Goal: Task Accomplishment & Management: Manage account settings

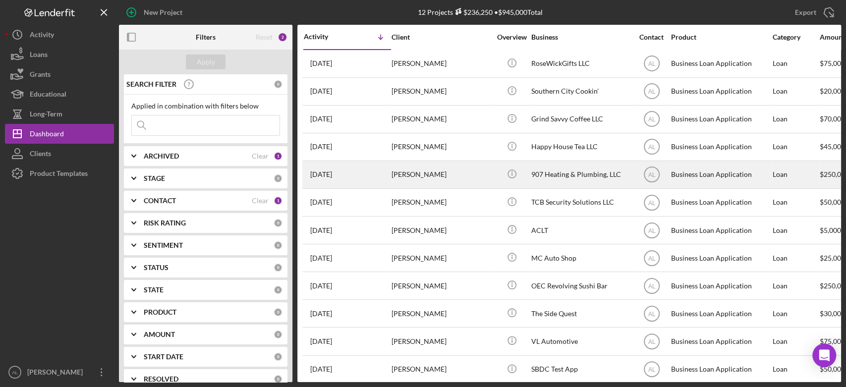
click at [394, 179] on div "[PERSON_NAME]" at bounding box center [440, 175] width 99 height 26
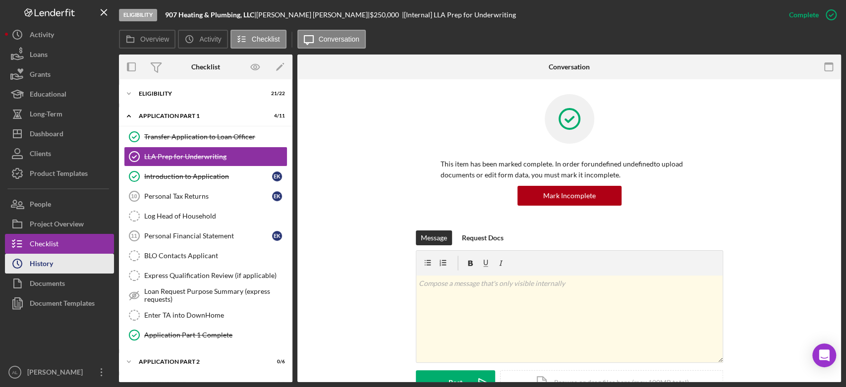
click at [67, 262] on button "Icon/History History" at bounding box center [59, 264] width 109 height 20
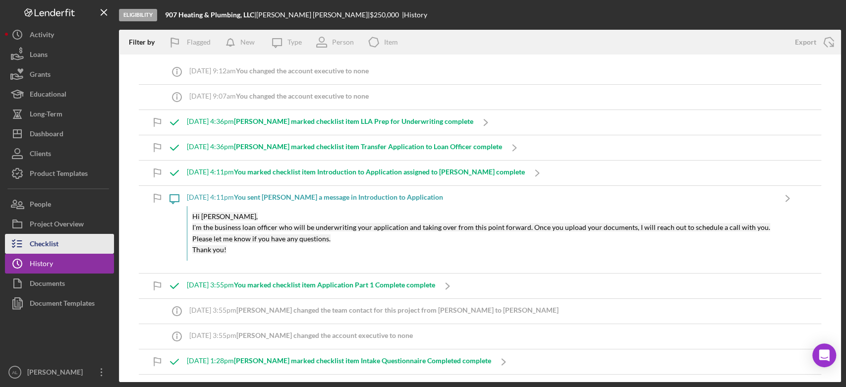
click at [62, 242] on button "Checklist" at bounding box center [59, 244] width 109 height 20
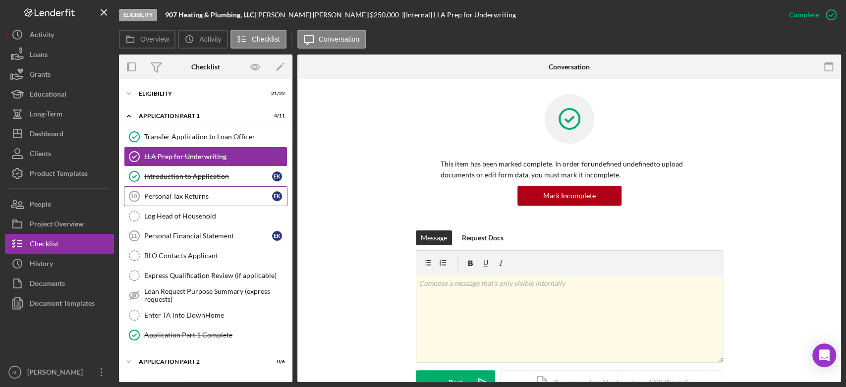
click at [197, 201] on link "Personal Tax Returns 10 Personal Tax Returns E K" at bounding box center [206, 196] width 164 height 20
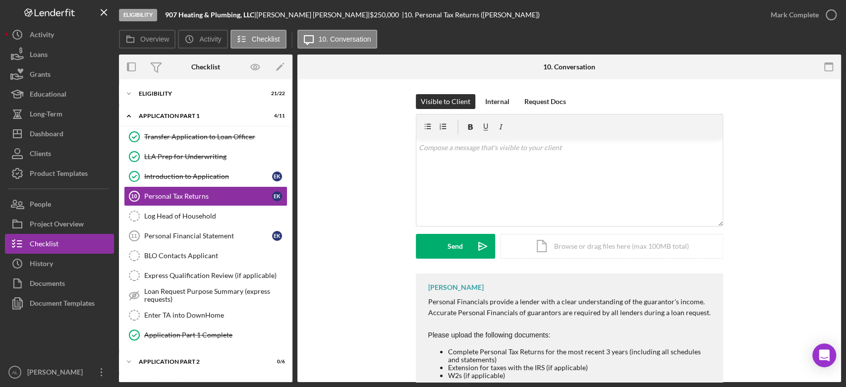
scroll to position [44, 0]
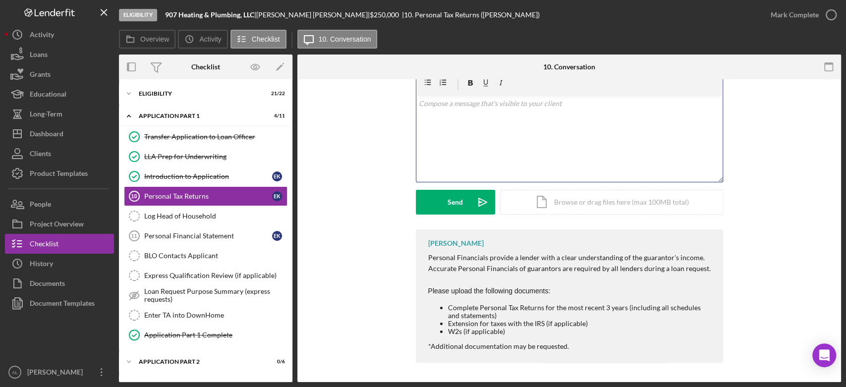
click at [490, 163] on div "v Color teal Color pink Remove color Add row above Add row below Add column bef…" at bounding box center [569, 138] width 306 height 87
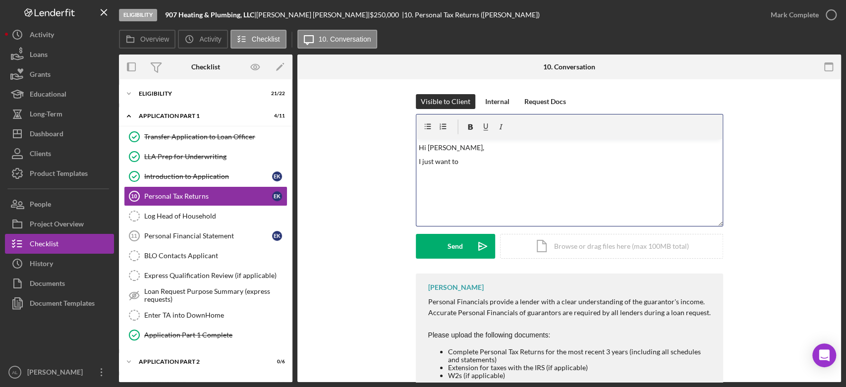
drag, startPoint x: 490, startPoint y: 163, endPoint x: 429, endPoint y: 217, distance: 81.1
click at [429, 217] on div "v Color teal Color pink Remove color Add row above Add row below Add column bef…" at bounding box center [569, 182] width 306 height 87
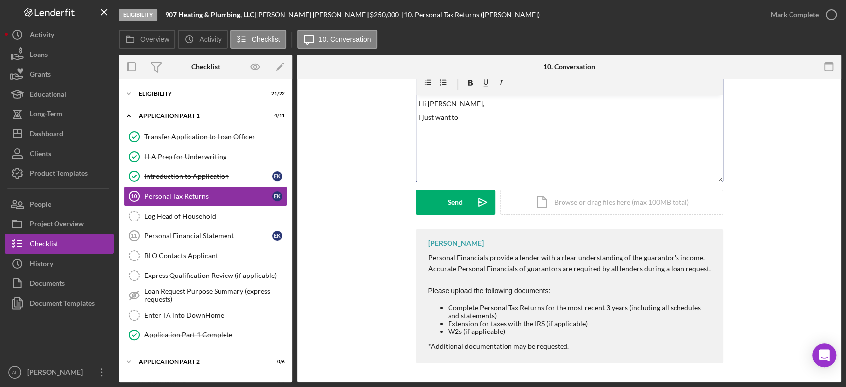
scroll to position [44, 0]
click at [485, 118] on p "I just want to" at bounding box center [569, 117] width 301 height 11
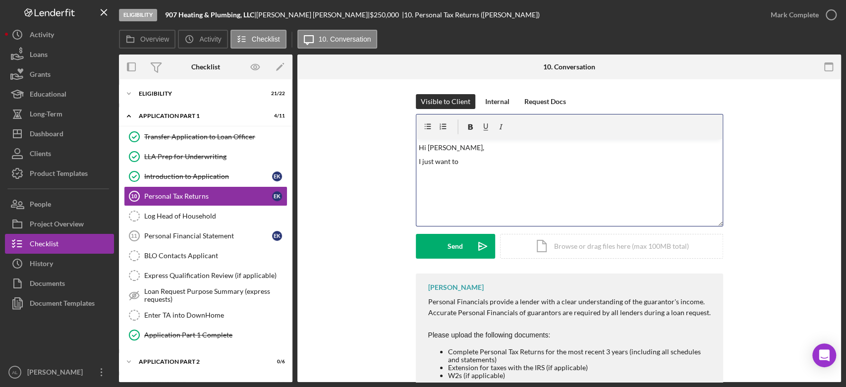
drag, startPoint x: 485, startPoint y: 118, endPoint x: 368, endPoint y: 80, distance: 123.2
click at [368, 80] on div "Visible to Client Internal Request Docs v Color teal Color pink Remove color Ad…" at bounding box center [569, 252] width 544 height 347
click at [211, 169] on link "Introduction to Application Introduction to Application E K" at bounding box center [206, 176] width 164 height 20
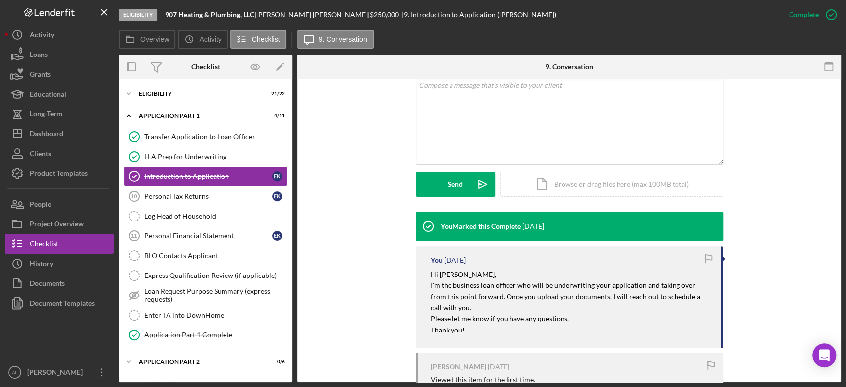
scroll to position [200, 0]
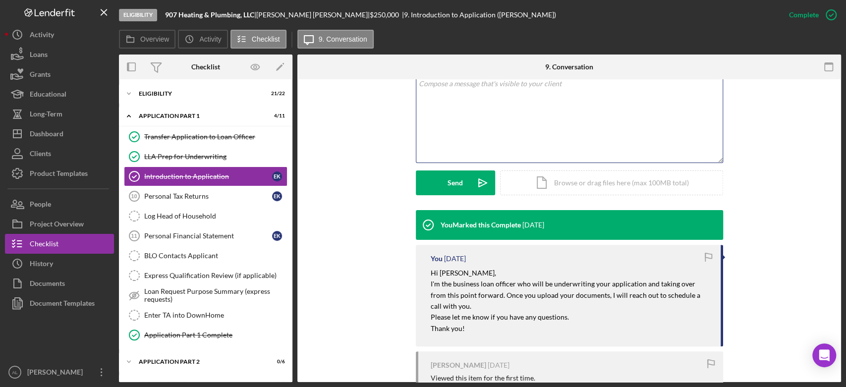
click at [468, 129] on div "v Color teal Color pink Remove color Add row above Add row below Add column bef…" at bounding box center [569, 119] width 306 height 87
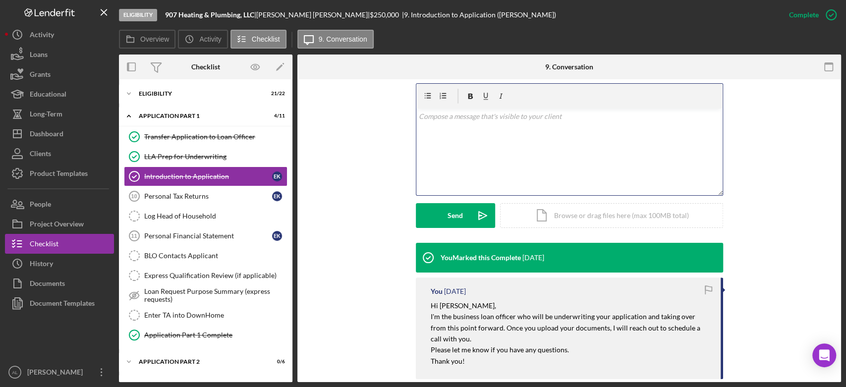
scroll to position [166, 0]
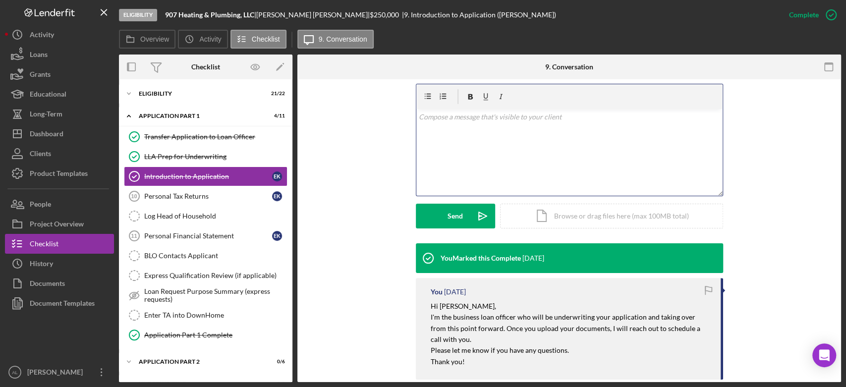
paste div
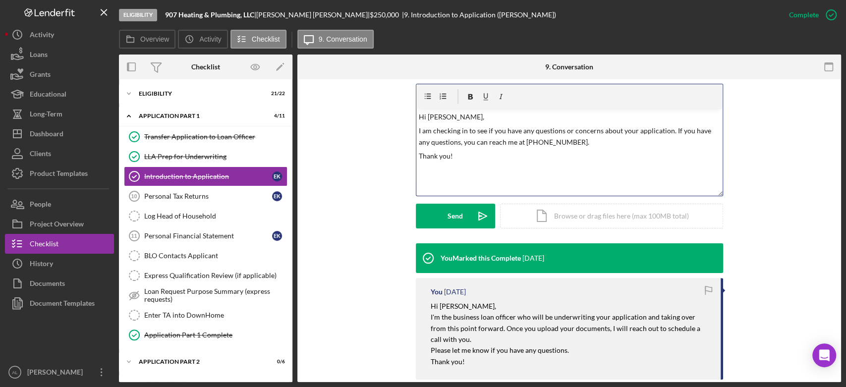
click at [566, 143] on p "I am checking in to see if you have any questions or concerns about your applic…" at bounding box center [569, 136] width 301 height 22
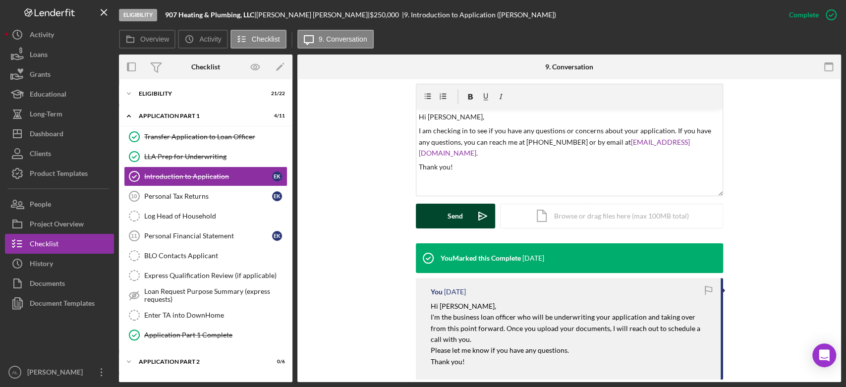
click at [463, 215] on button "Send Icon/icon-invite-send" at bounding box center [455, 216] width 79 height 25
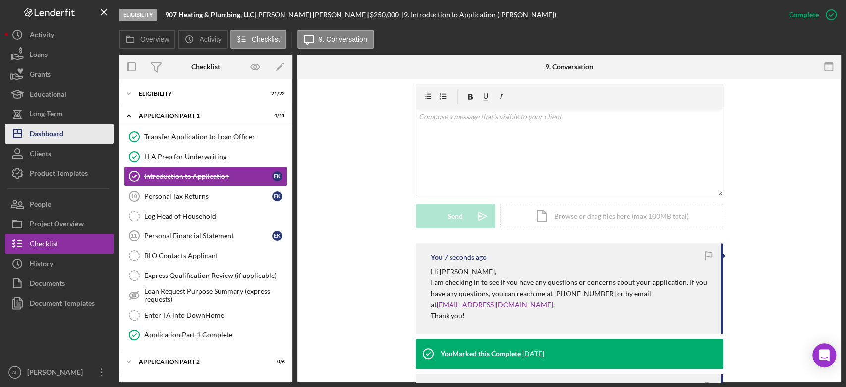
click at [84, 129] on button "Icon/Dashboard Dashboard" at bounding box center [59, 134] width 109 height 20
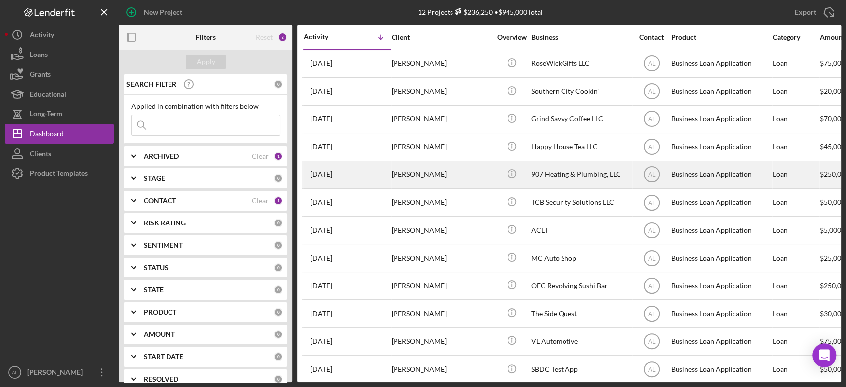
click at [405, 177] on div "[PERSON_NAME]" at bounding box center [440, 175] width 99 height 26
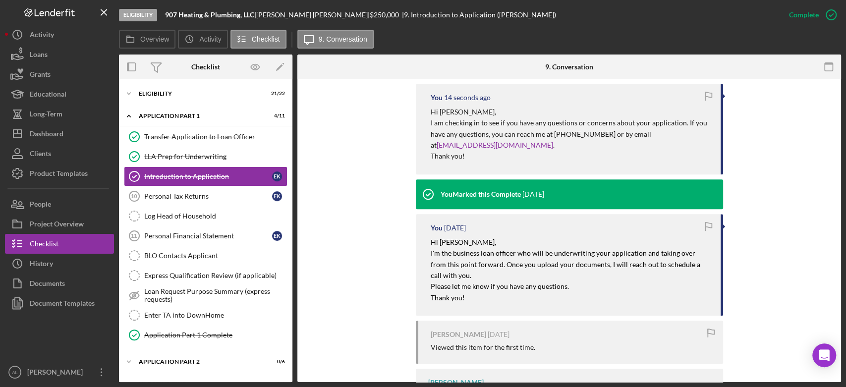
scroll to position [327, 0]
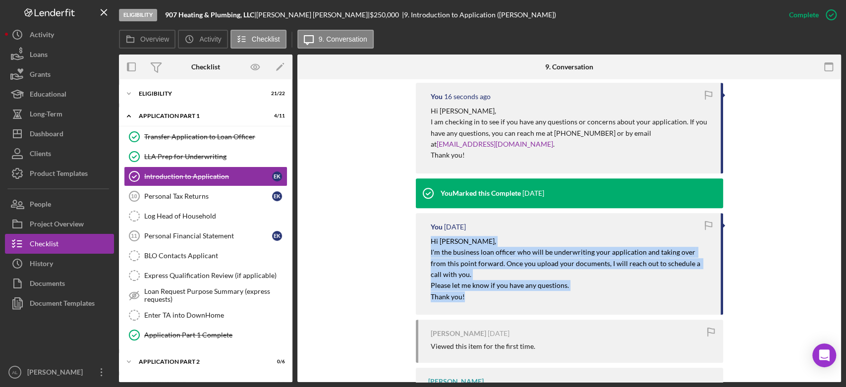
drag, startPoint x: 495, startPoint y: 298, endPoint x: 422, endPoint y: 242, distance: 92.6
click at [422, 242] on div "You [DATE] Hi [PERSON_NAME], I'm the business loan officer who will be underwri…" at bounding box center [569, 264] width 307 height 102
copy div "Hi [PERSON_NAME], I'm the business loan officer who will be underwriting your a…"
click at [50, 142] on div "Dashboard" at bounding box center [47, 135] width 34 height 22
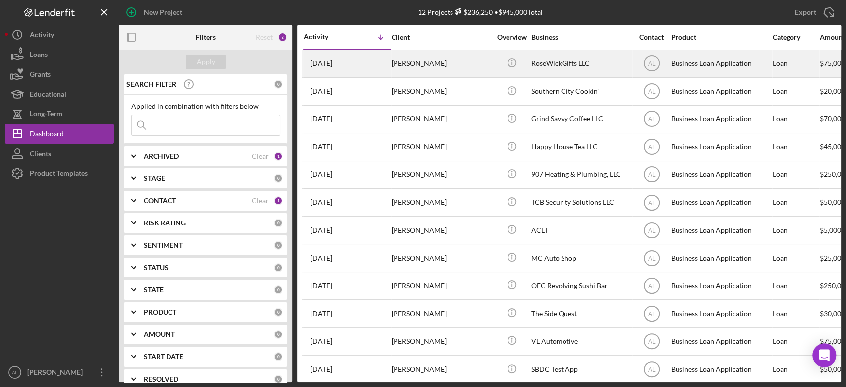
click at [455, 65] on div "[PERSON_NAME]" at bounding box center [440, 64] width 99 height 26
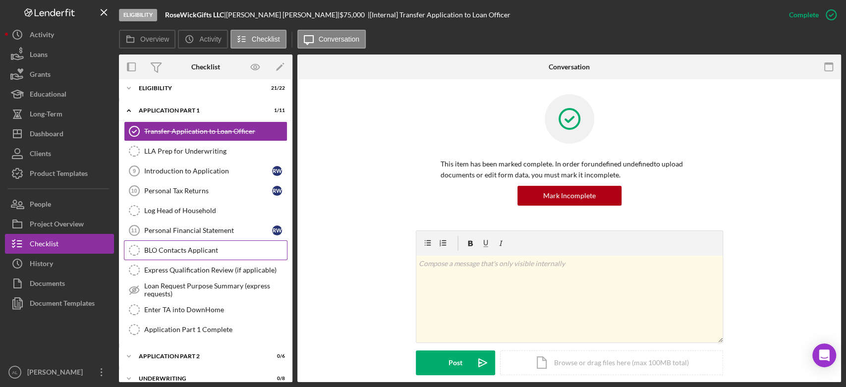
scroll to position [7, 0]
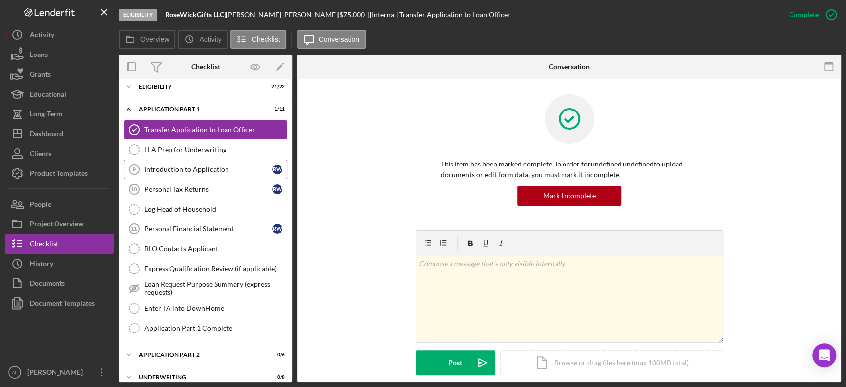
click at [228, 174] on link "Introduction to Application 9 Introduction to Application R W" at bounding box center [206, 170] width 164 height 20
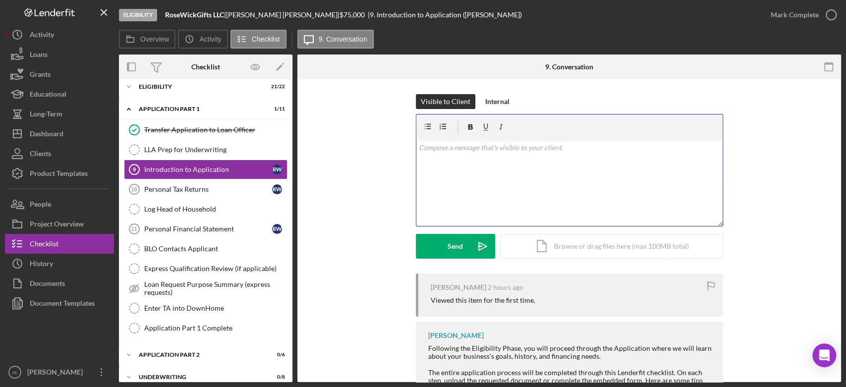
paste div
click at [459, 190] on div "v Color teal Color pink Remove color Add row above Add row below Add column bef…" at bounding box center [569, 182] width 306 height 87
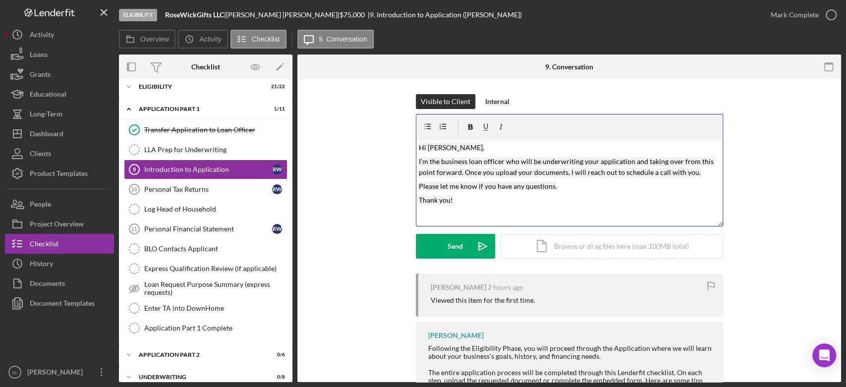
click at [448, 148] on mark "Hi [PERSON_NAME]," at bounding box center [451, 147] width 65 height 8
click at [693, 173] on p "I'm the business loan officer who will be underwriting your application and tak…" at bounding box center [569, 167] width 301 height 22
click at [550, 186] on mark "Please let me know if you have any questions." at bounding box center [488, 186] width 138 height 8
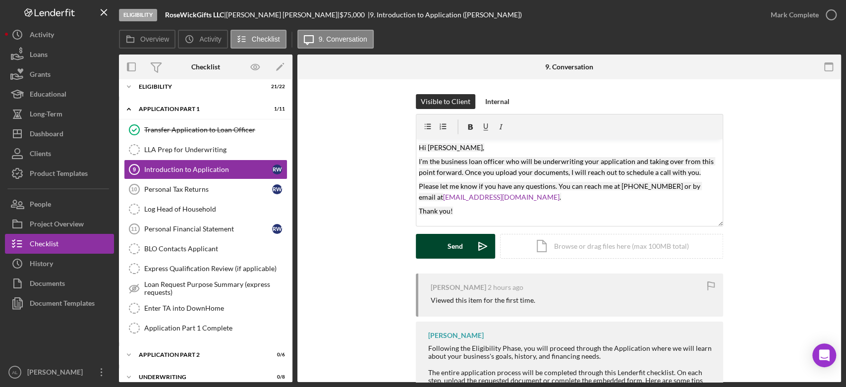
click at [444, 247] on button "Send Icon/icon-invite-send" at bounding box center [455, 246] width 79 height 25
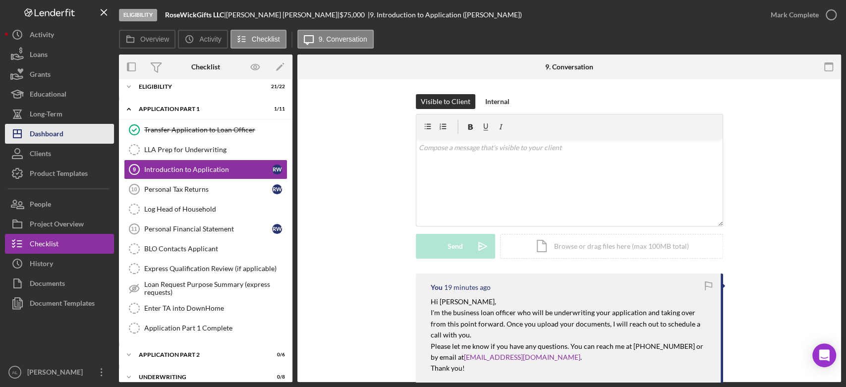
click at [87, 141] on button "Icon/Dashboard Dashboard" at bounding box center [59, 134] width 109 height 20
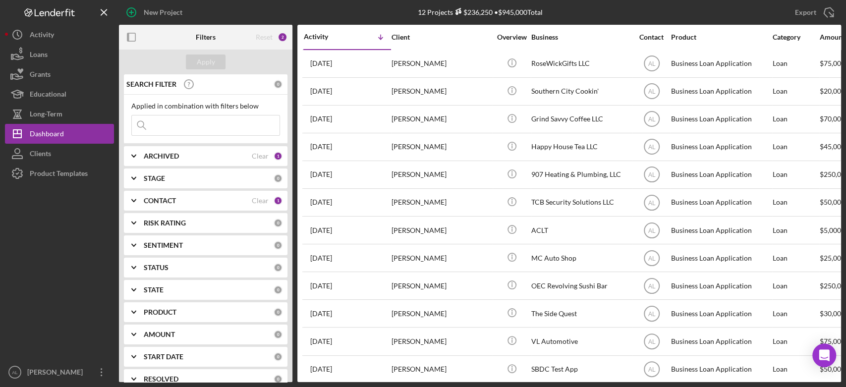
click at [164, 122] on input at bounding box center [206, 125] width 148 height 20
click at [200, 118] on input at bounding box center [206, 125] width 148 height 20
click at [149, 155] on b "ARCHIVED" at bounding box center [161, 156] width 35 height 8
click at [145, 202] on icon "Icon/Expander" at bounding box center [133, 200] width 25 height 25
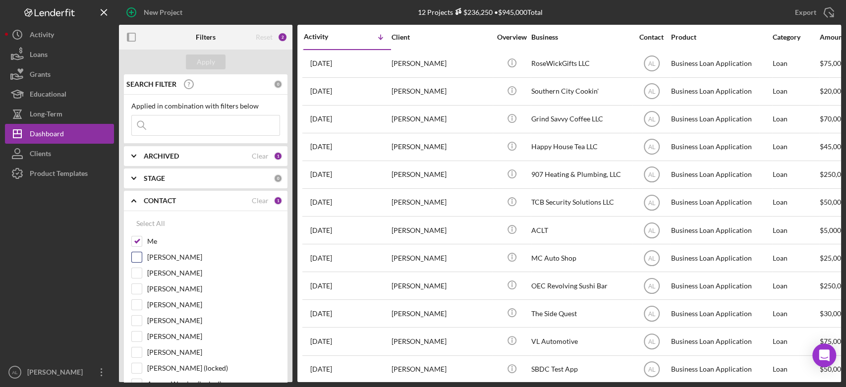
click at [135, 262] on div at bounding box center [136, 257] width 11 height 11
click at [134, 253] on input "[PERSON_NAME]" at bounding box center [137, 257] width 10 height 10
click at [214, 60] on div "Apply" at bounding box center [206, 62] width 18 height 15
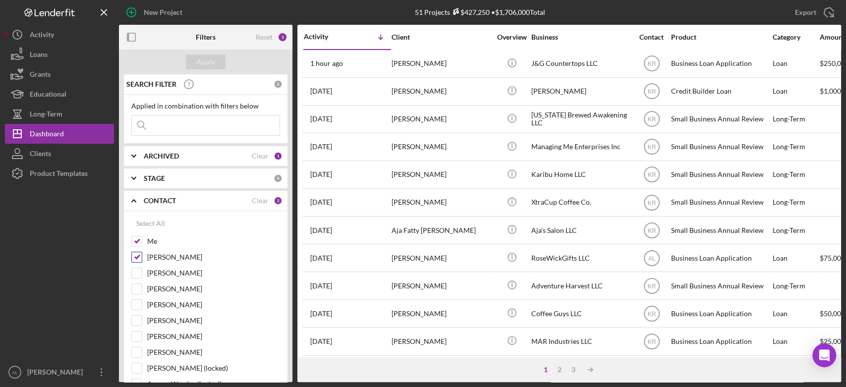
click at [135, 257] on input "[PERSON_NAME]" at bounding box center [137, 257] width 10 height 10
click at [218, 55] on button "Apply" at bounding box center [206, 62] width 40 height 15
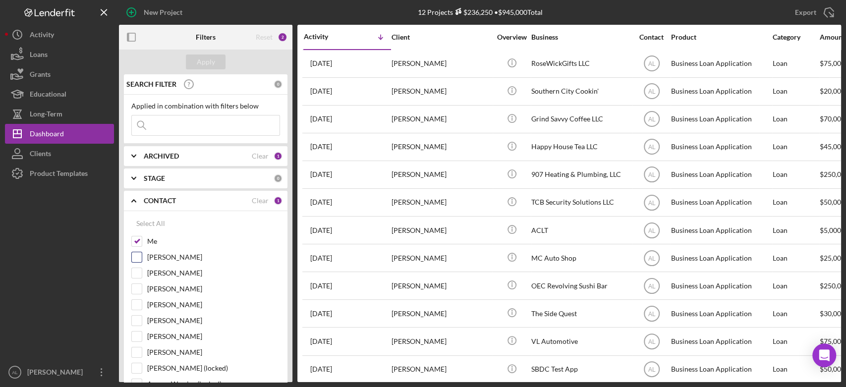
click at [137, 258] on input "[PERSON_NAME]" at bounding box center [137, 257] width 10 height 10
checkbox input "true"
click at [137, 205] on icon "Icon/Expander" at bounding box center [133, 200] width 25 height 25
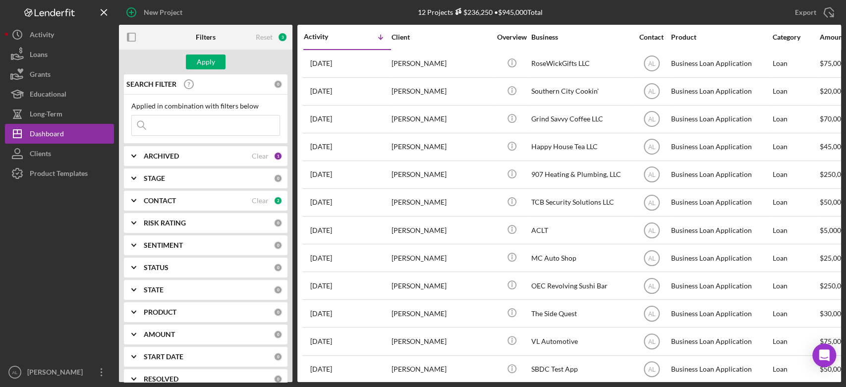
click at [138, 315] on icon "Icon/Expander" at bounding box center [133, 312] width 25 height 25
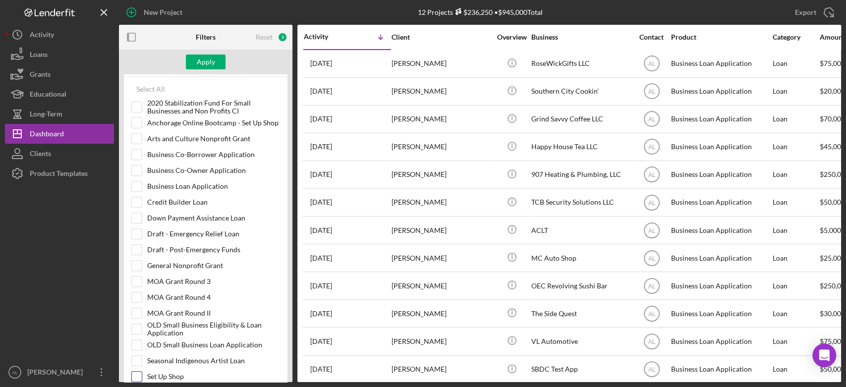
scroll to position [246, 0]
click at [138, 197] on input "Credit Builder Loan" at bounding box center [137, 202] width 10 height 10
checkbox input "true"
click at [209, 67] on div "Apply" at bounding box center [206, 62] width 18 height 15
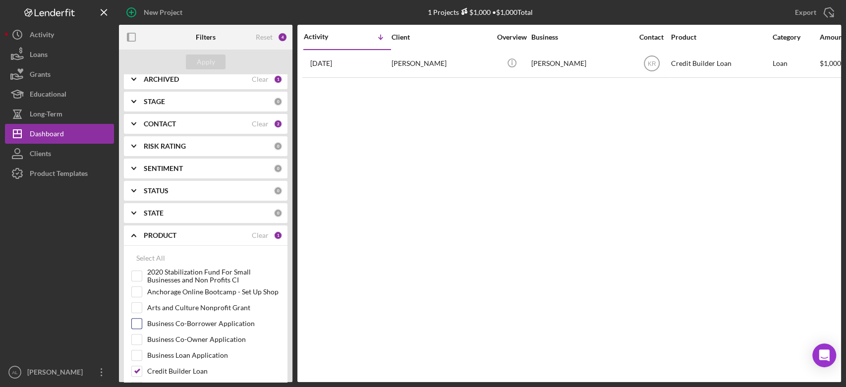
scroll to position [0, 0]
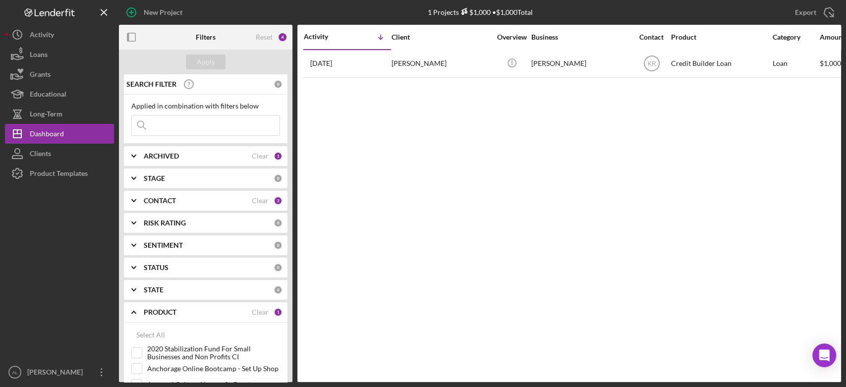
click at [182, 315] on div "PRODUCT" at bounding box center [198, 312] width 108 height 8
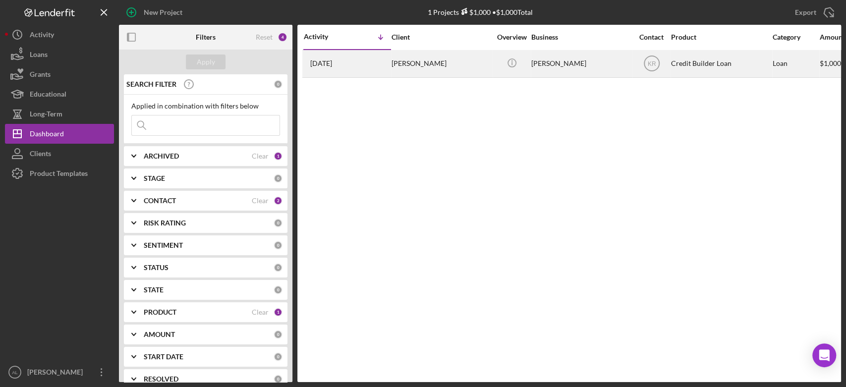
click at [424, 56] on div "[PERSON_NAME]" at bounding box center [440, 64] width 99 height 26
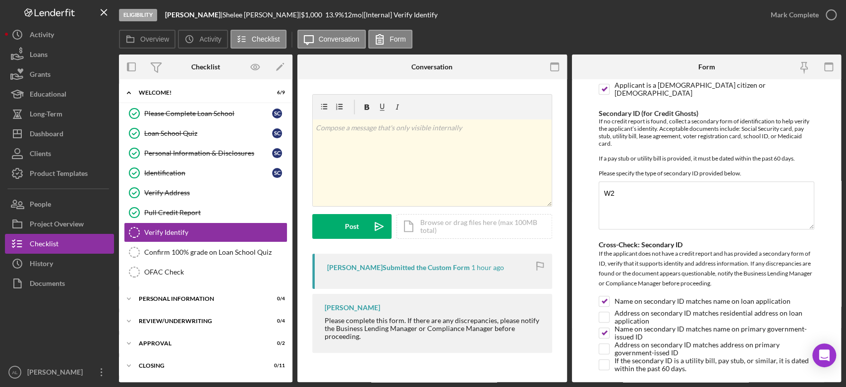
scroll to position [408, 0]
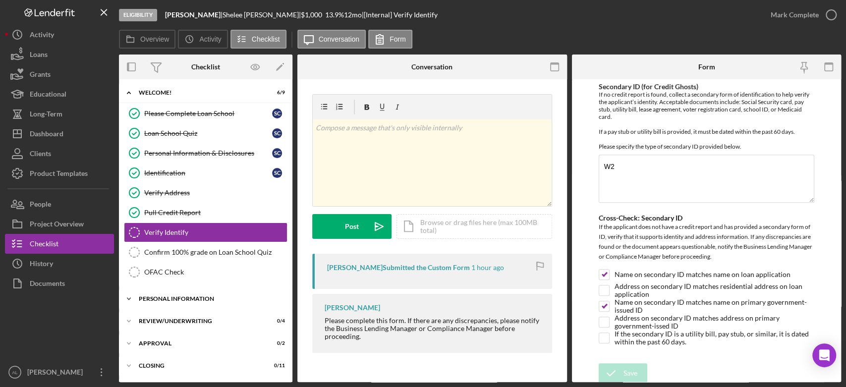
click at [210, 296] on div "Personal Information" at bounding box center [209, 299] width 141 height 6
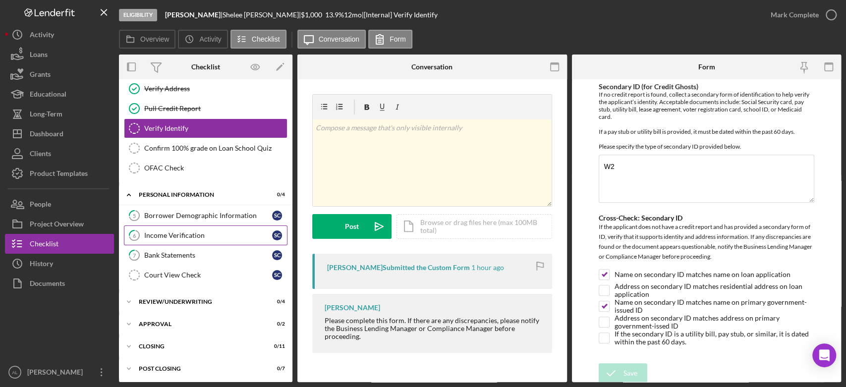
click at [193, 226] on link "6 Income Verification S C" at bounding box center [206, 235] width 164 height 20
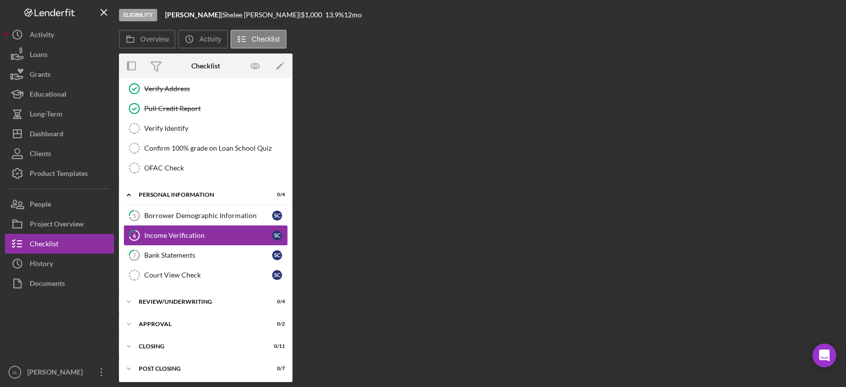
click at [193, 226] on link "6 Income Verification S C" at bounding box center [206, 235] width 164 height 20
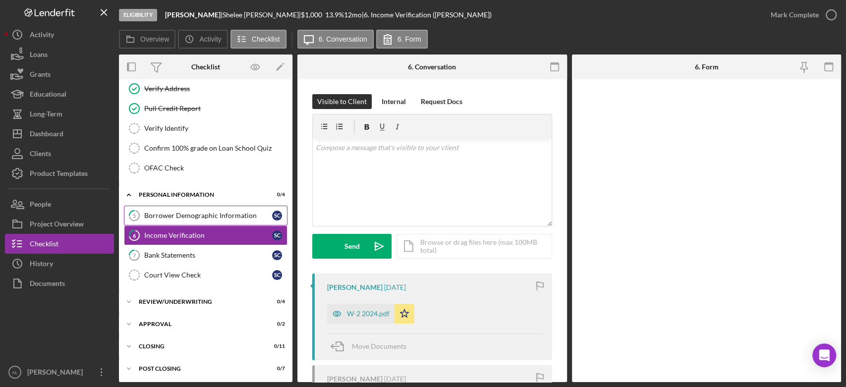
click at [189, 212] on div "Borrower Demographic Information" at bounding box center [208, 216] width 128 height 8
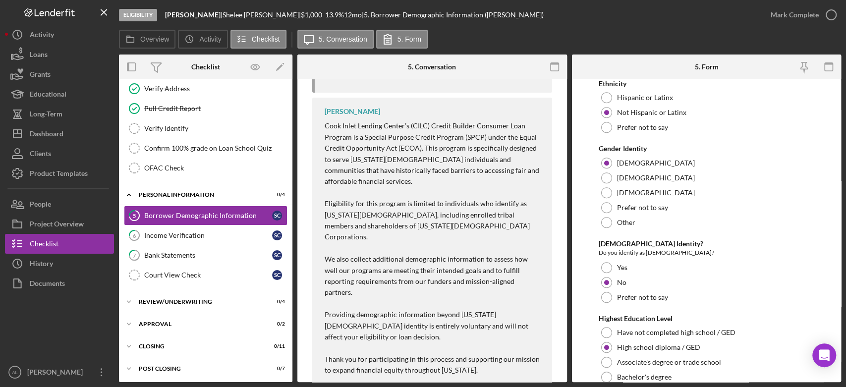
scroll to position [785, 0]
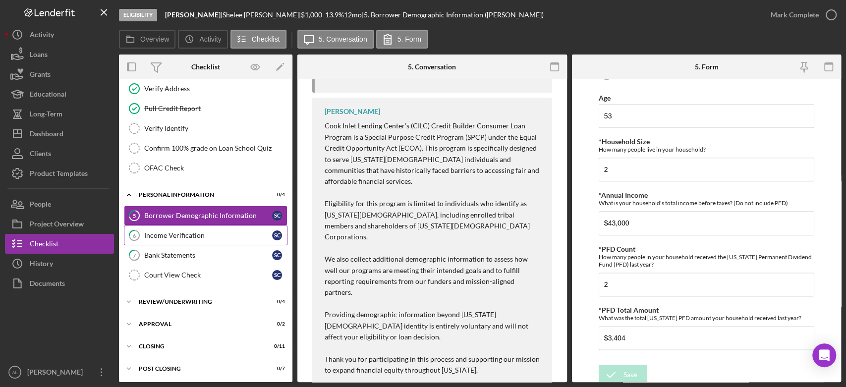
click at [184, 231] on div "Income Verification" at bounding box center [208, 235] width 128 height 8
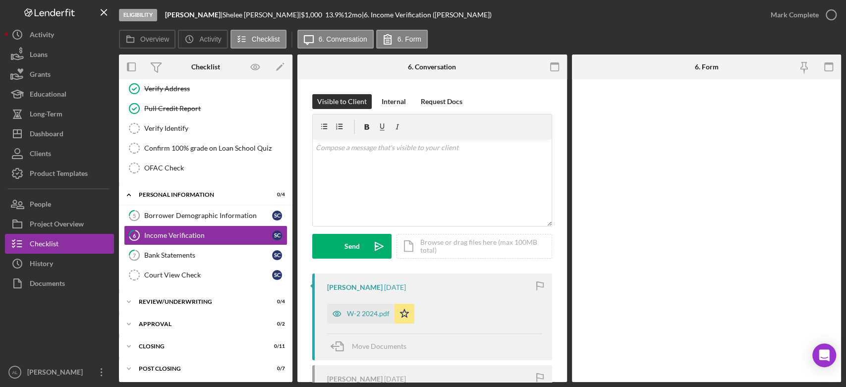
scroll to position [160, 0]
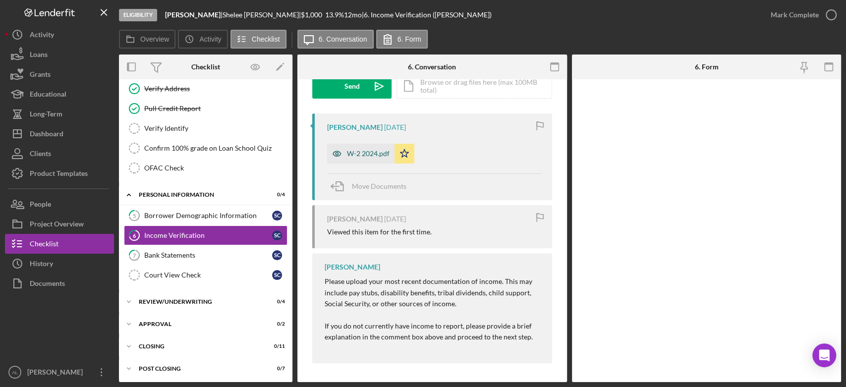
click at [369, 152] on div "W-2 2024.pdf" at bounding box center [368, 154] width 43 height 8
